Goal: Book appointment/travel/reservation

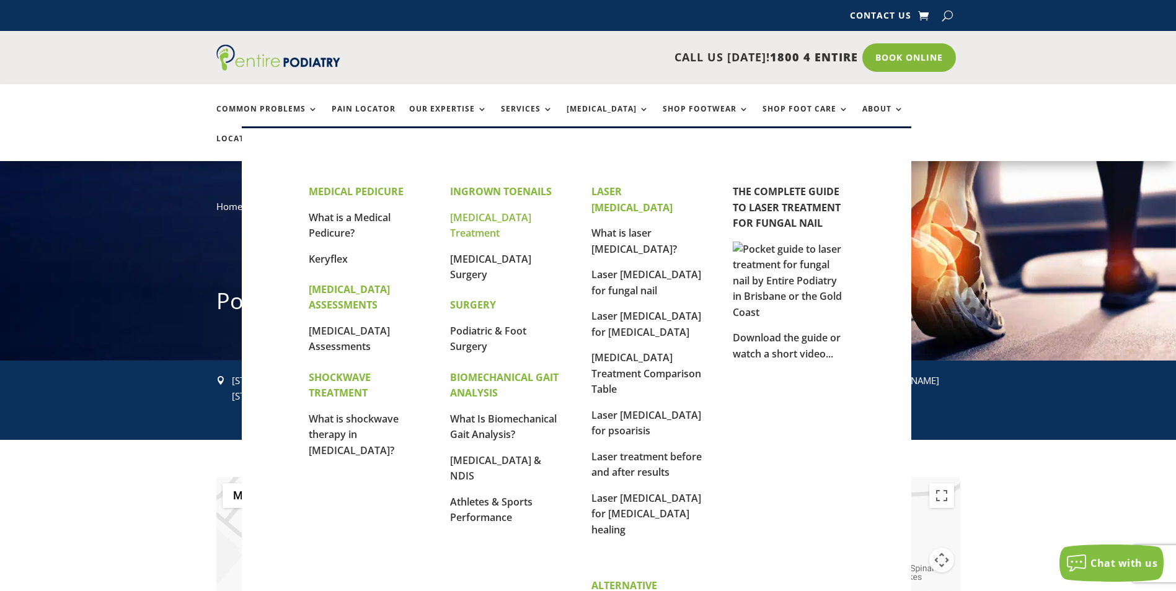
click at [503, 222] on link "[MEDICAL_DATA] Treatment" at bounding box center [490, 226] width 81 height 30
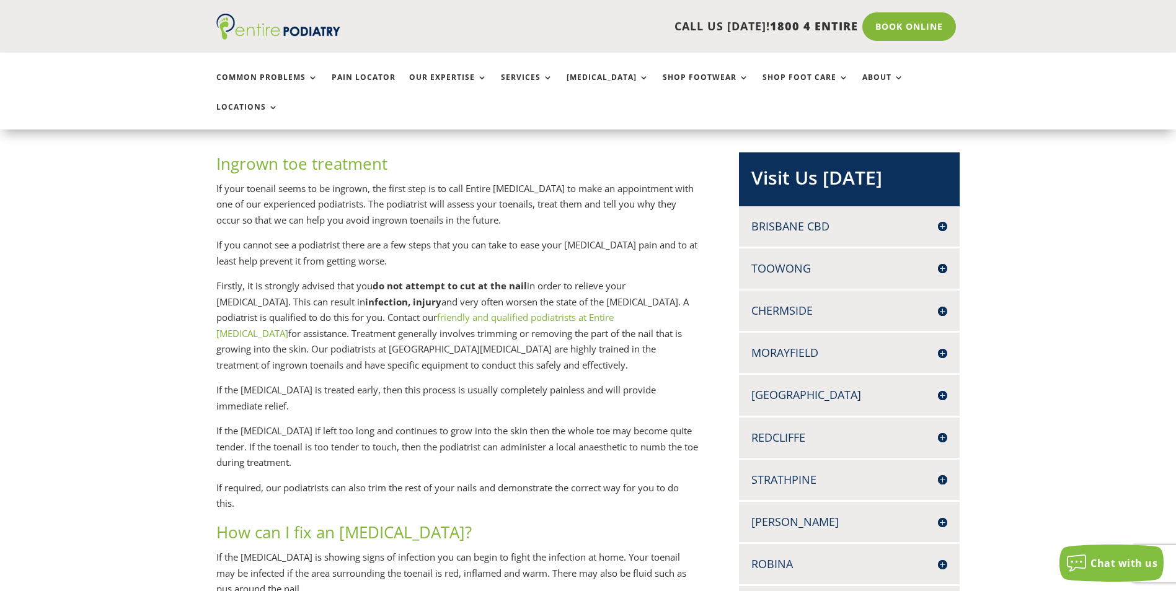
scroll to position [248, 0]
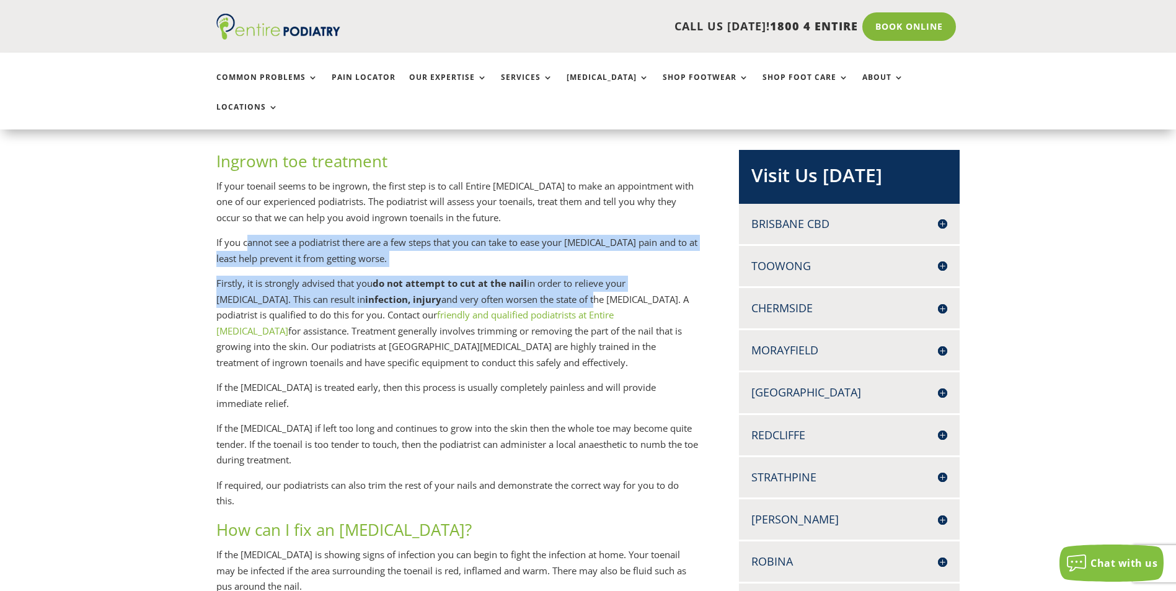
drag, startPoint x: 245, startPoint y: 210, endPoint x: 553, endPoint y: 265, distance: 312.9
drag, startPoint x: 553, startPoint y: 265, endPoint x: 453, endPoint y: 263, distance: 99.8
click at [453, 276] on p "Firstly, it is strongly advised that you do not attempt to cut at the nail in o…" at bounding box center [457, 328] width 482 height 104
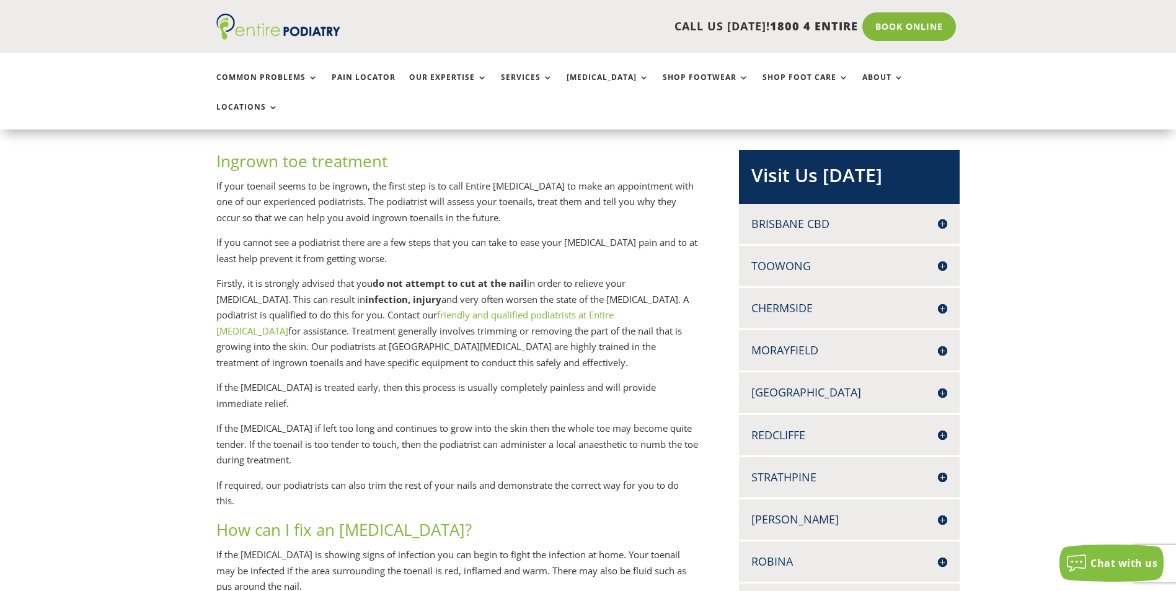
scroll to position [297, 0]
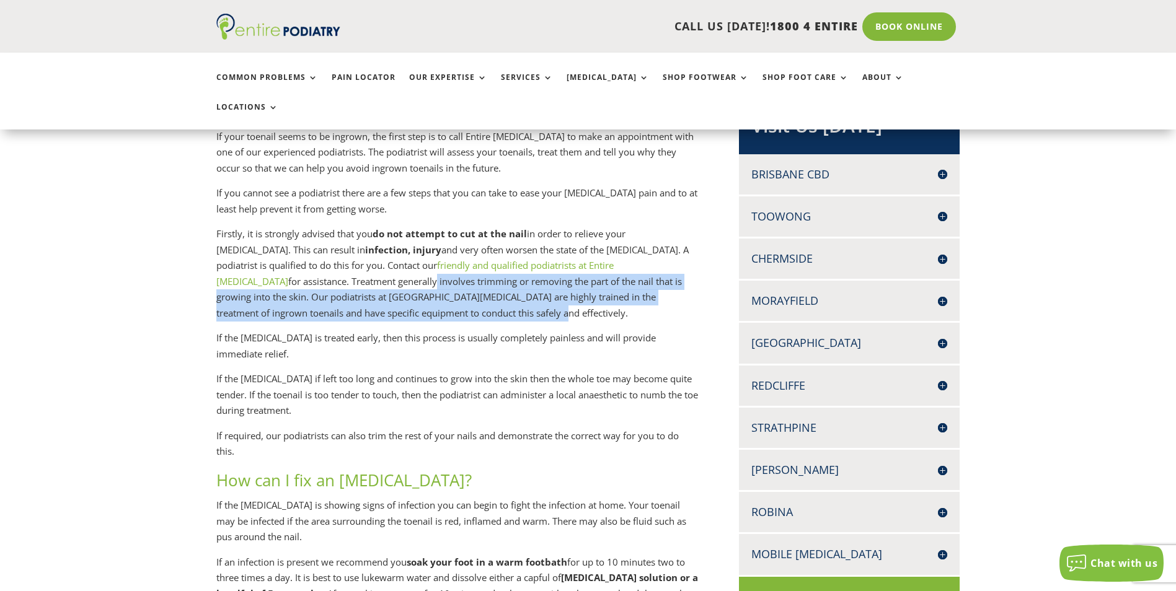
drag, startPoint x: 311, startPoint y: 252, endPoint x: 504, endPoint y: 281, distance: 195.4
click at [504, 281] on p "Firstly, it is strongly advised that you do not attempt to cut at the nail in o…" at bounding box center [457, 278] width 482 height 104
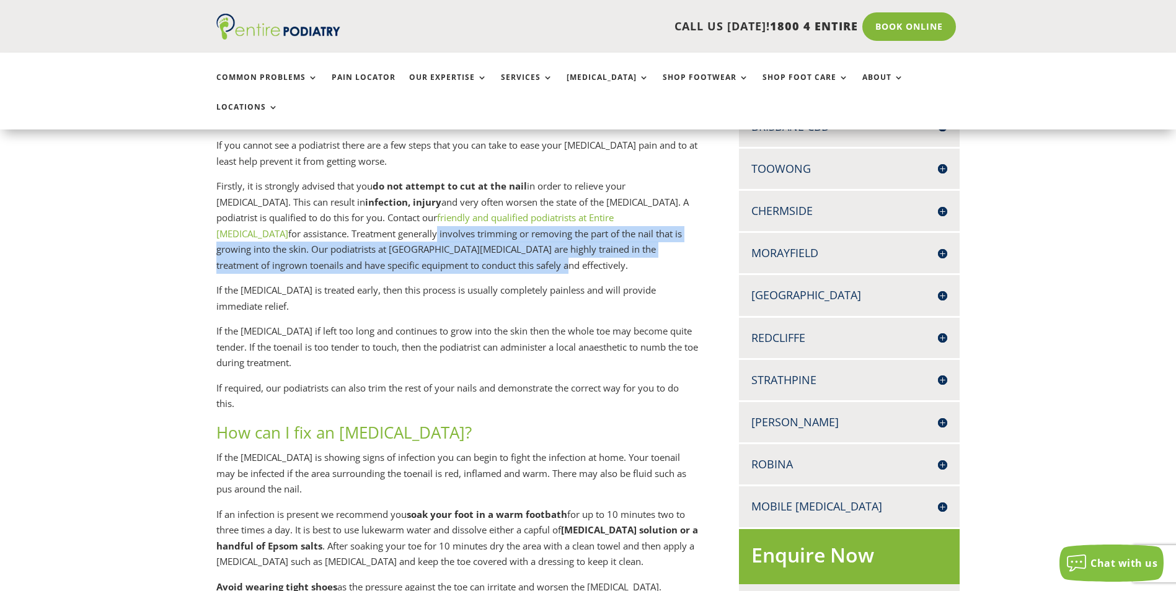
scroll to position [347, 0]
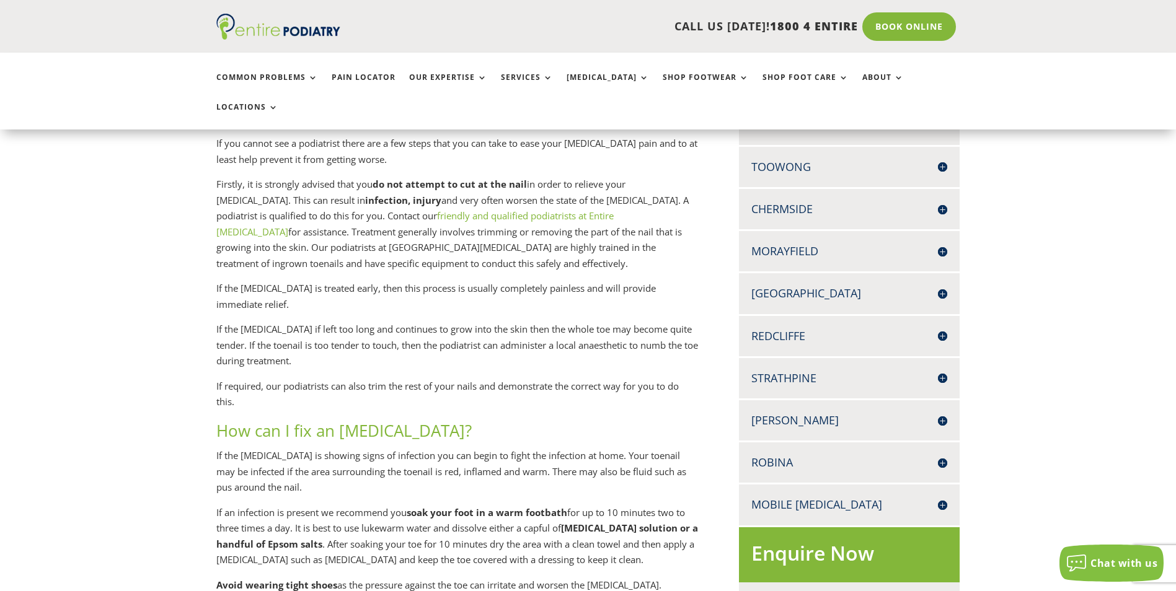
click at [351, 281] on p "If the ingrown nail is treated early, then this process is usually completely p…" at bounding box center [457, 301] width 482 height 41
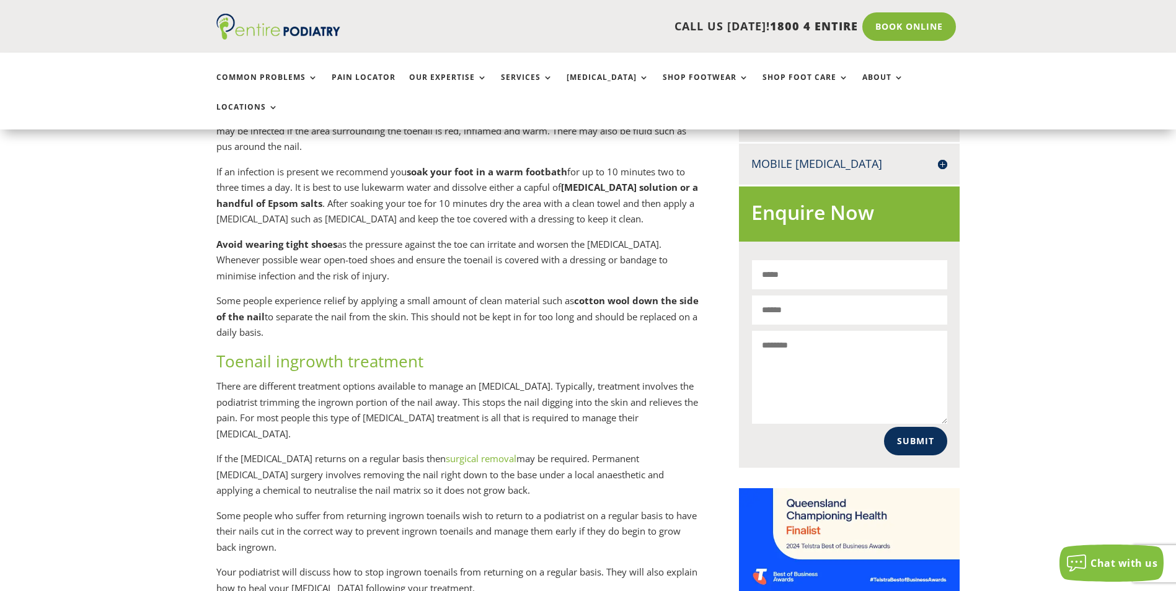
scroll to position [694, 0]
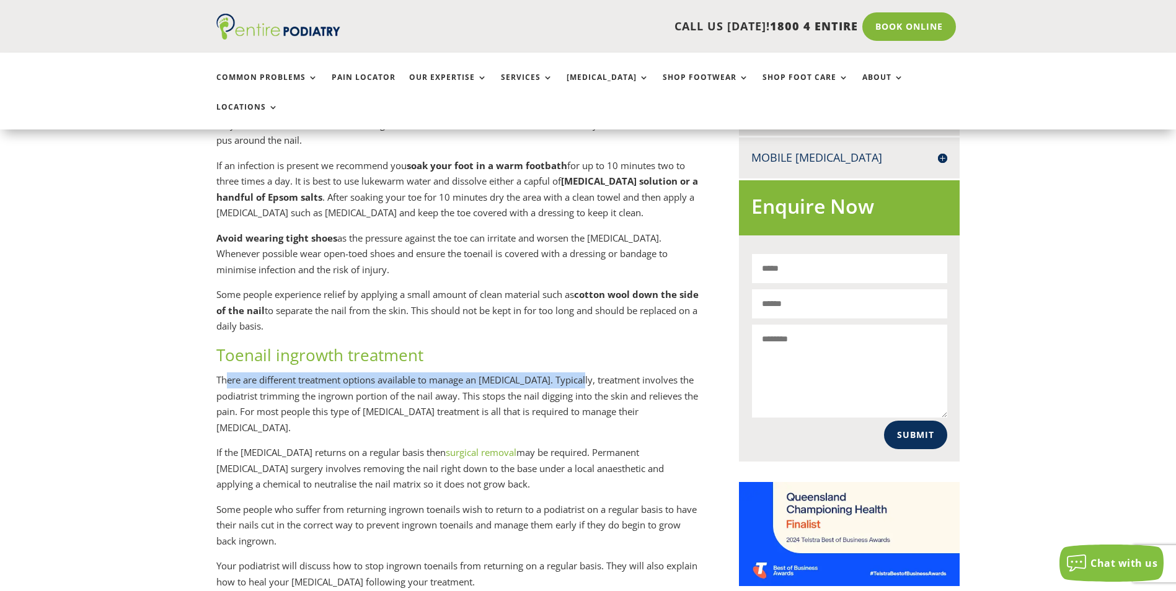
drag, startPoint x: 225, startPoint y: 351, endPoint x: 584, endPoint y: 353, distance: 358.8
click at [584, 372] on p "There are different treatment options available to manage an ingrown toenail. T…" at bounding box center [457, 408] width 482 height 73
drag, startPoint x: 584, startPoint y: 353, endPoint x: 589, endPoint y: 376, distance: 23.5
click at [589, 376] on p "There are different treatment options available to manage an ingrown toenail. T…" at bounding box center [457, 408] width 482 height 73
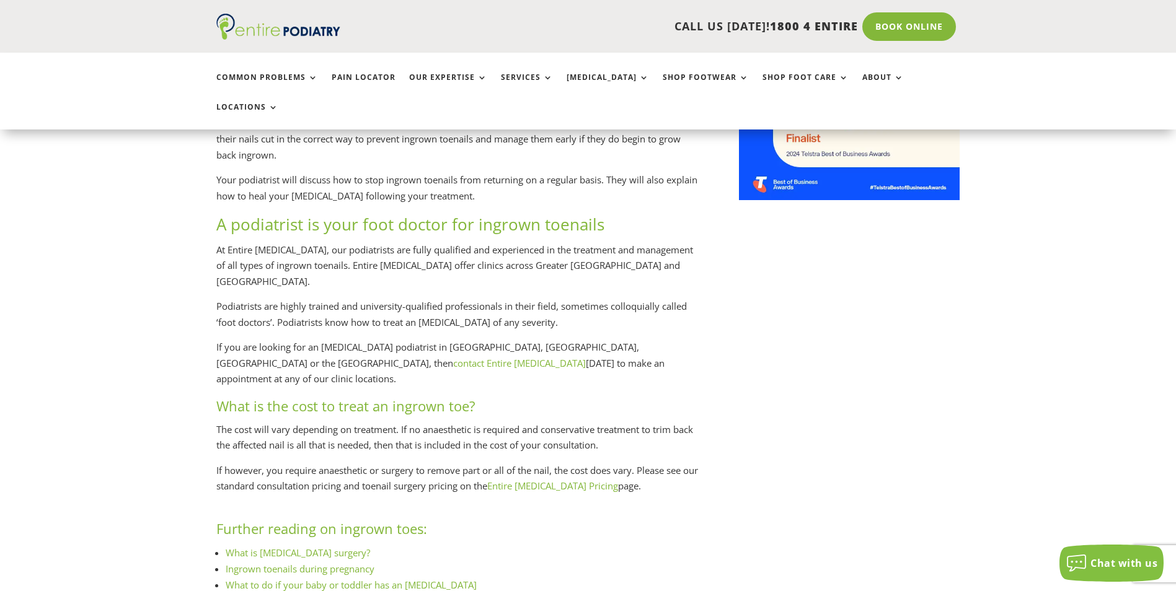
scroll to position [1091, 0]
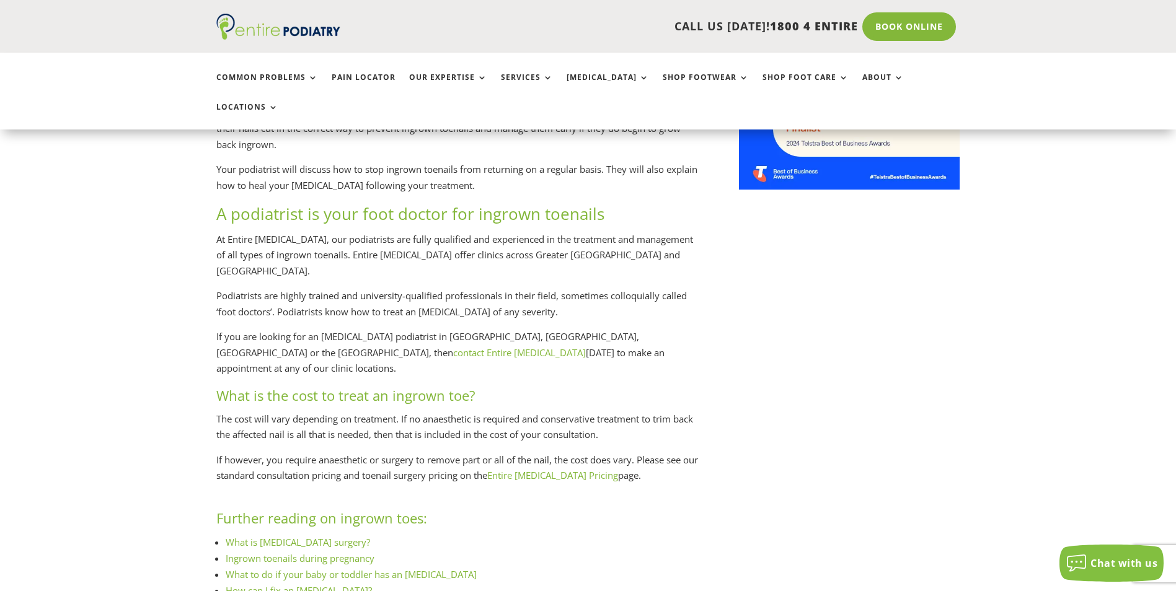
click at [584, 469] on link "Entire Podiatry Pricing" at bounding box center [552, 475] width 131 height 12
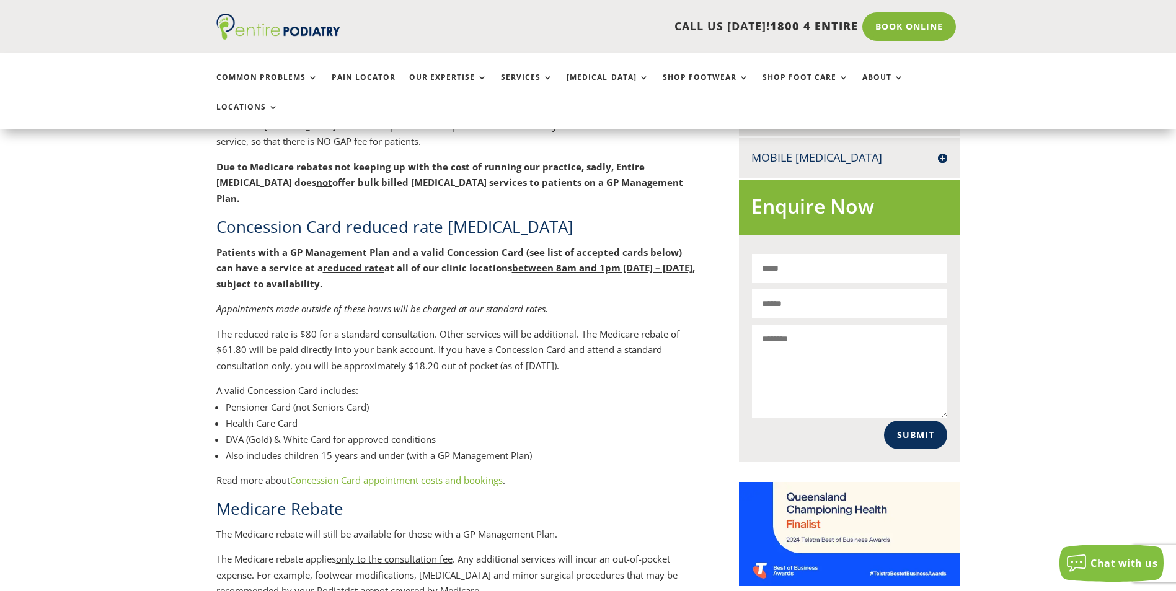
scroll to position [793, 0]
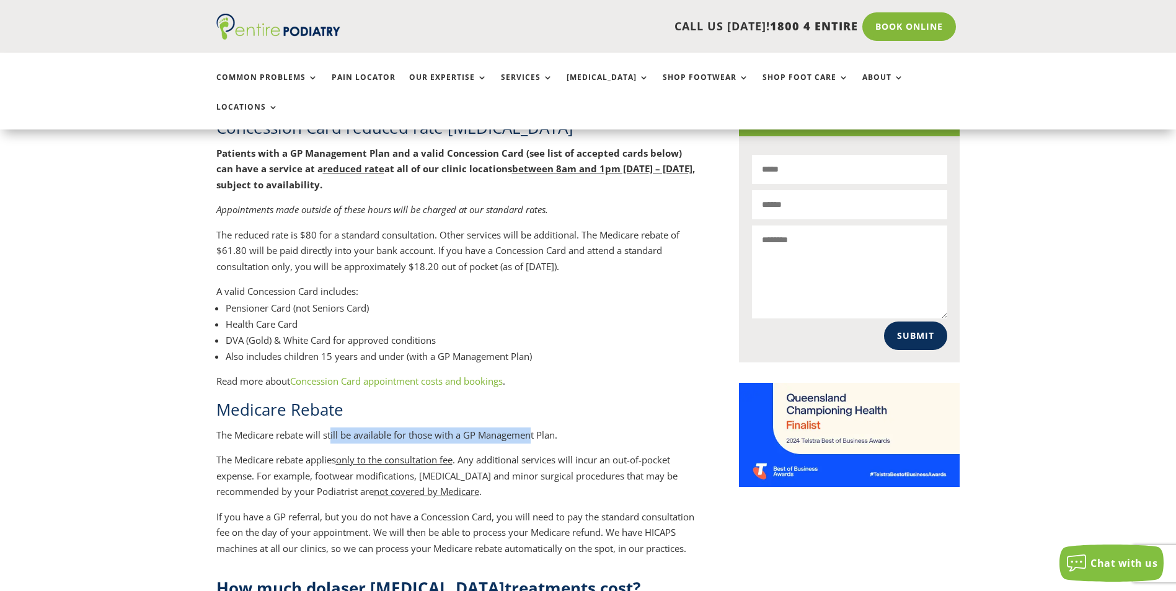
drag, startPoint x: 338, startPoint y: 389, endPoint x: 532, endPoint y: 385, distance: 194.6
click at [532, 428] on p "The Medicare rebate will still be available for those with a GP Management Plan." at bounding box center [457, 440] width 482 height 25
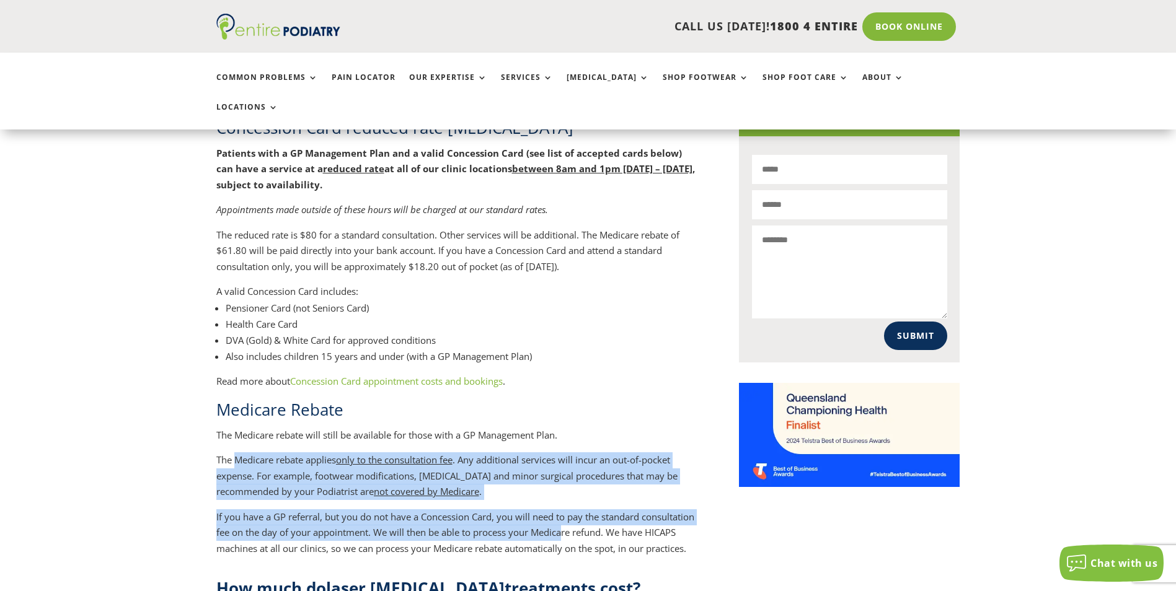
drag, startPoint x: 286, startPoint y: 411, endPoint x: 618, endPoint y: 489, distance: 341.2
click at [618, 489] on div "What is bulk billed [MEDICAL_DATA]? Bulk billed [MEDICAL_DATA] is when the podi…" at bounding box center [457, 273] width 482 height 566
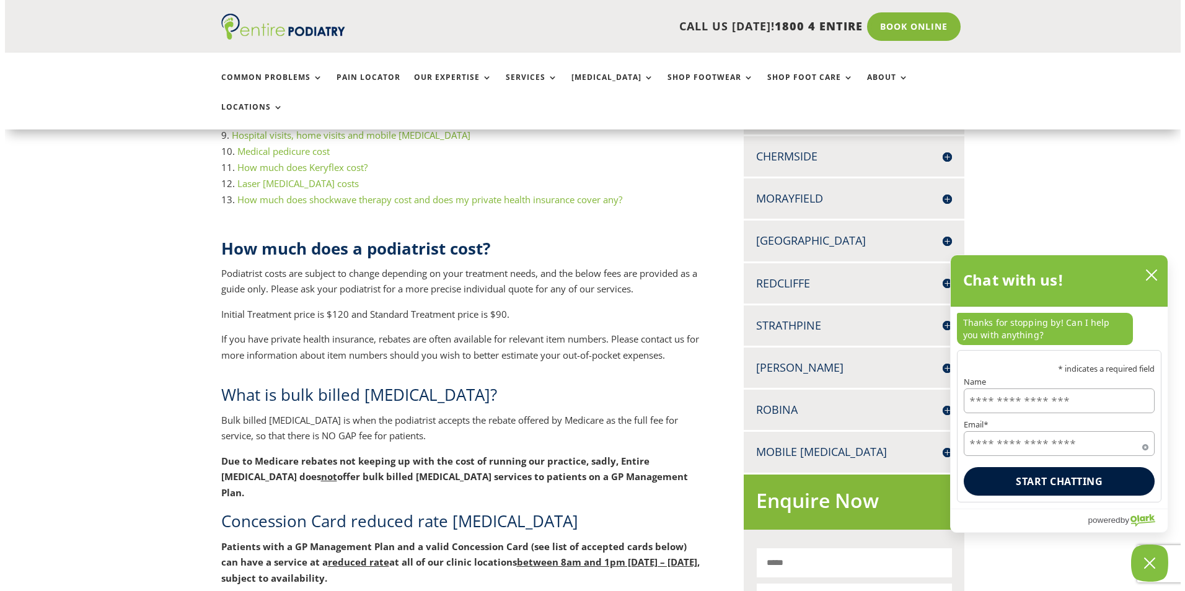
scroll to position [397, 0]
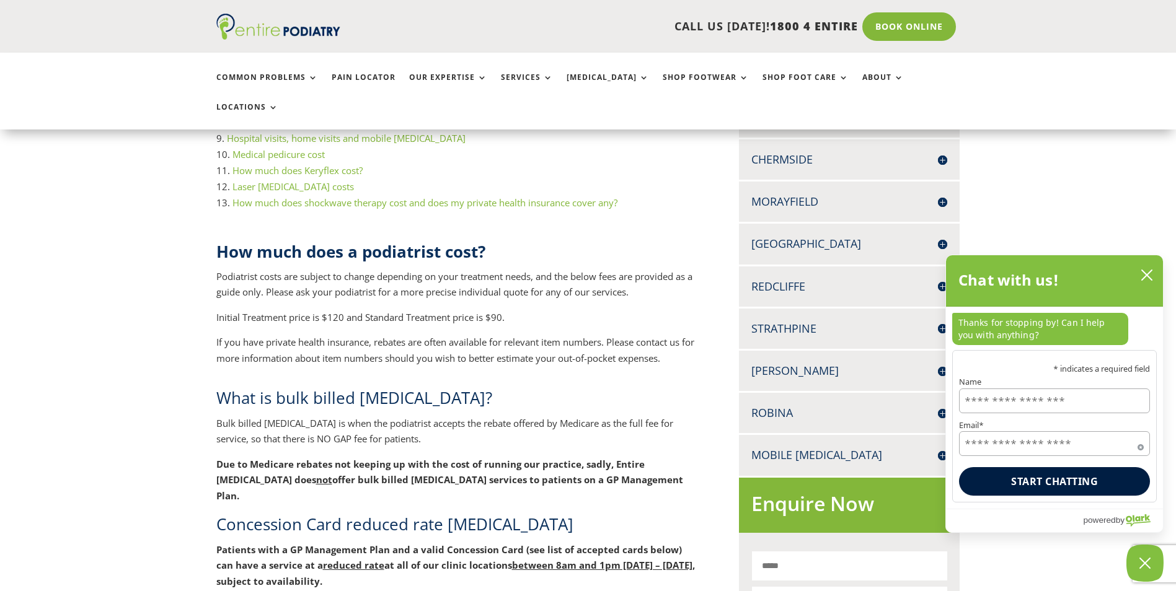
click at [828, 236] on h4 "[GEOGRAPHIC_DATA]" at bounding box center [849, 243] width 196 height 15
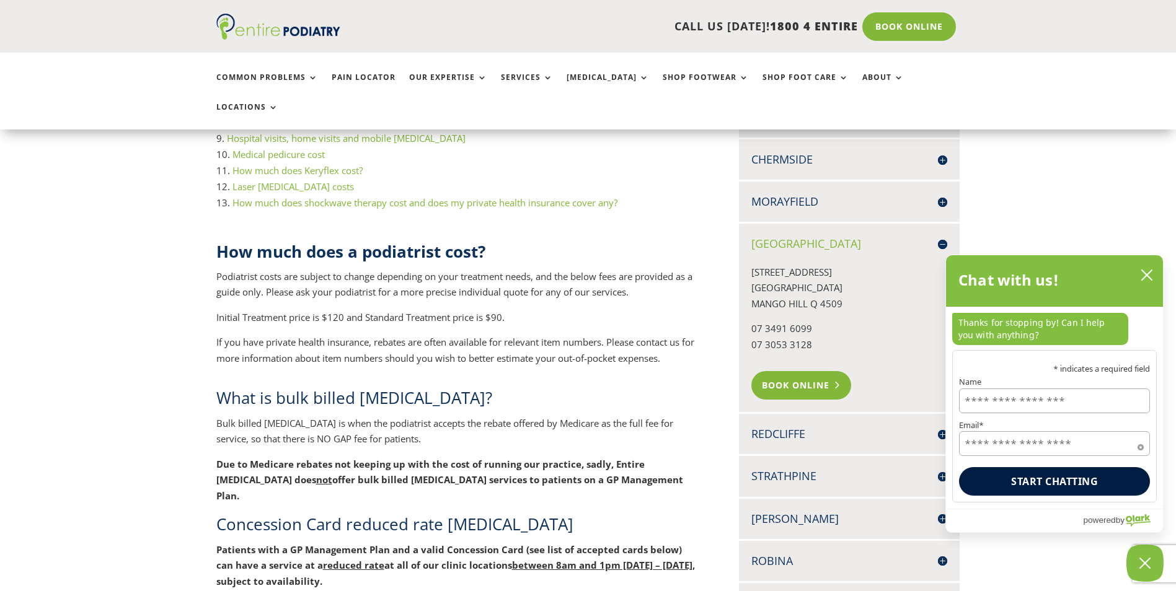
click at [802, 371] on link "Book Online" at bounding box center [801, 385] width 100 height 29
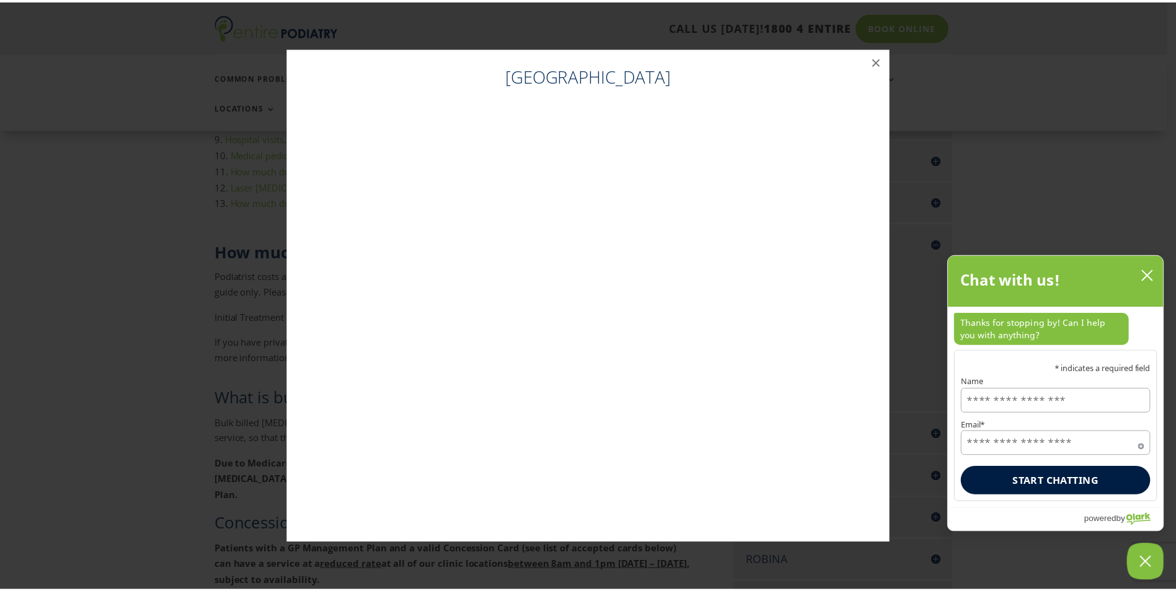
scroll to position [397, 0]
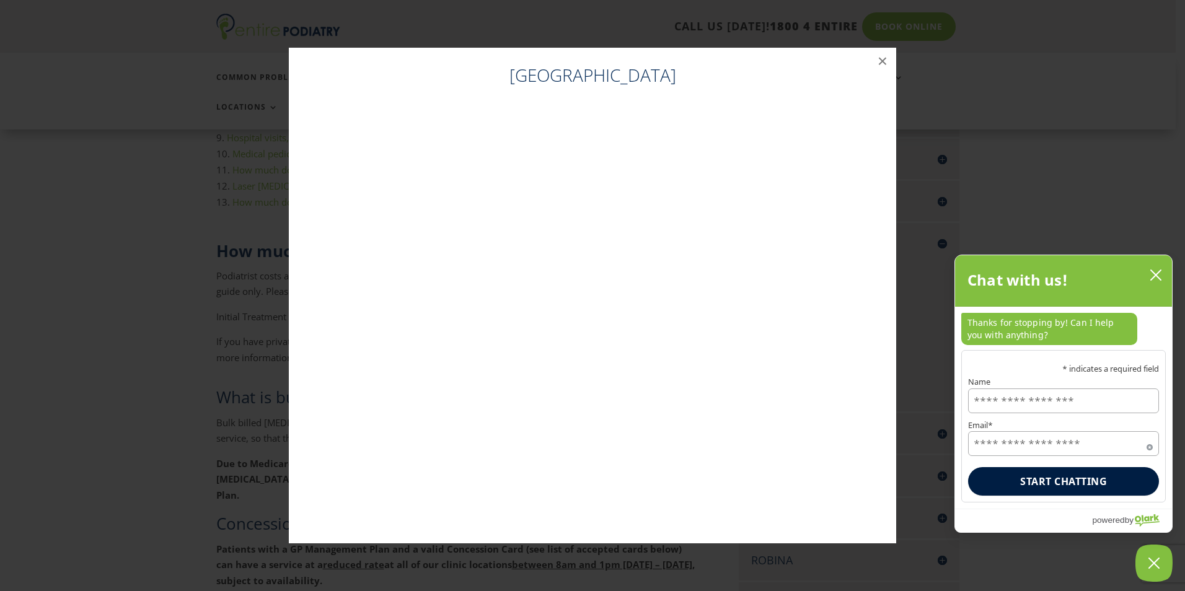
click at [1149, 279] on button "close chatbox" at bounding box center [1156, 275] width 20 height 19
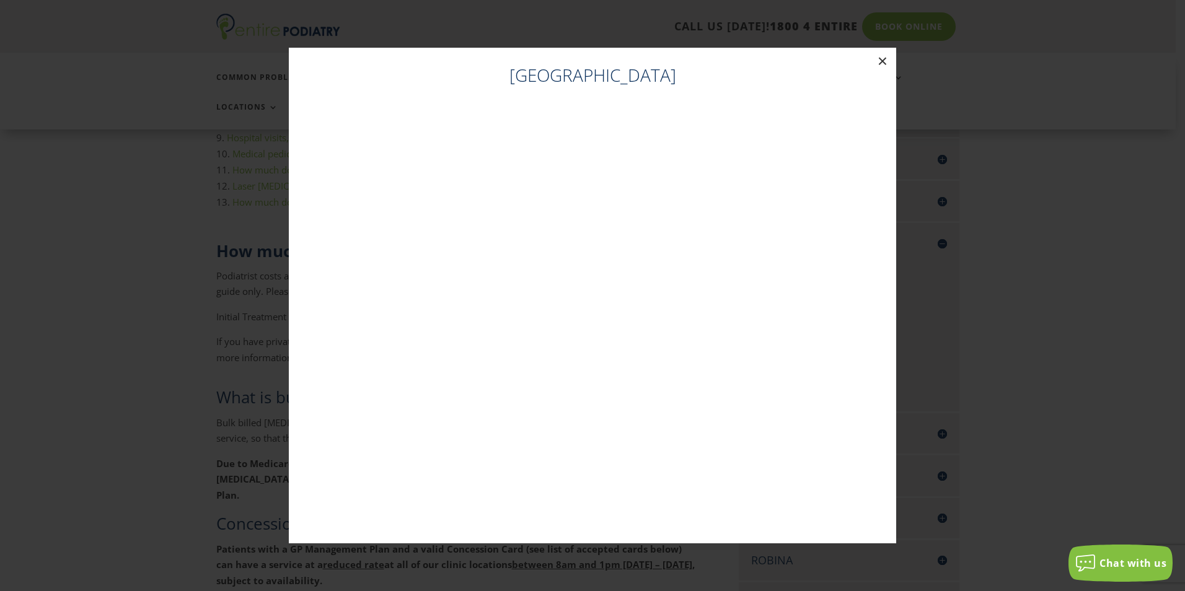
click at [877, 57] on button "×" at bounding box center [882, 61] width 27 height 27
